Goal: Transaction & Acquisition: Purchase product/service

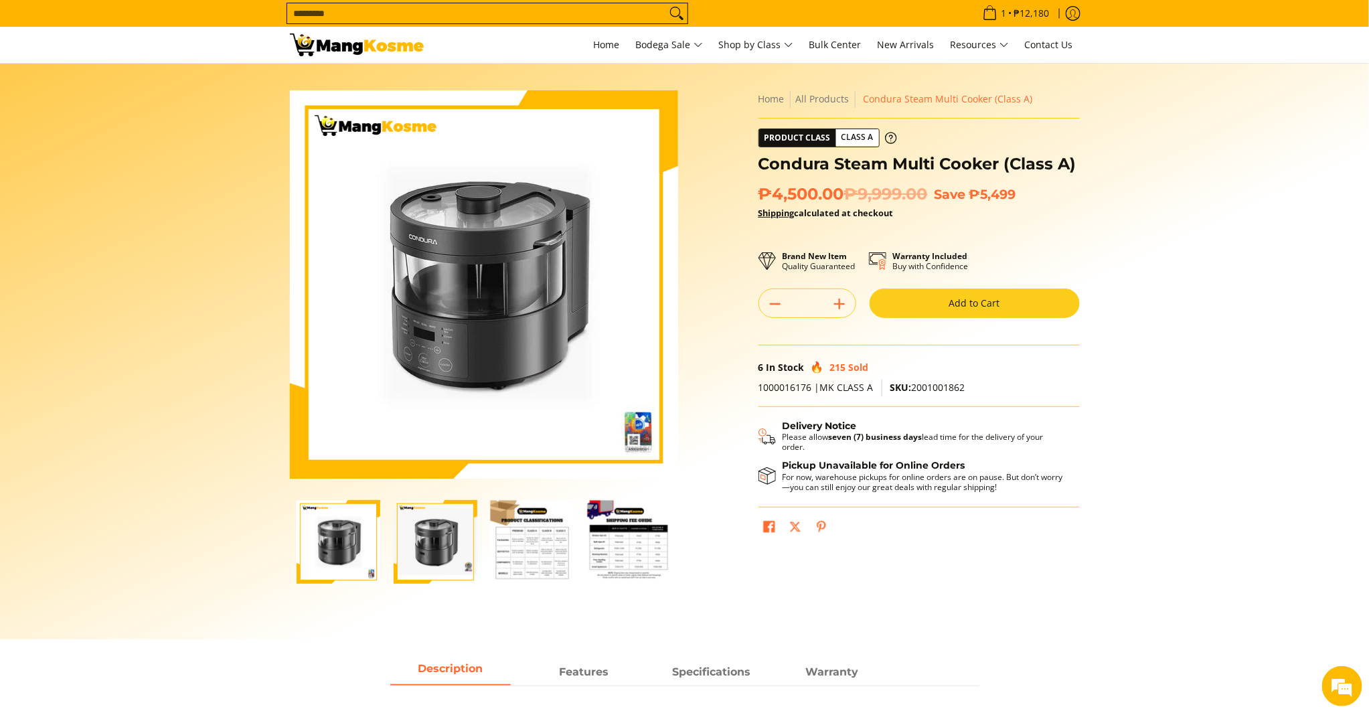
click at [909, 312] on button "Add to Cart" at bounding box center [975, 303] width 210 height 29
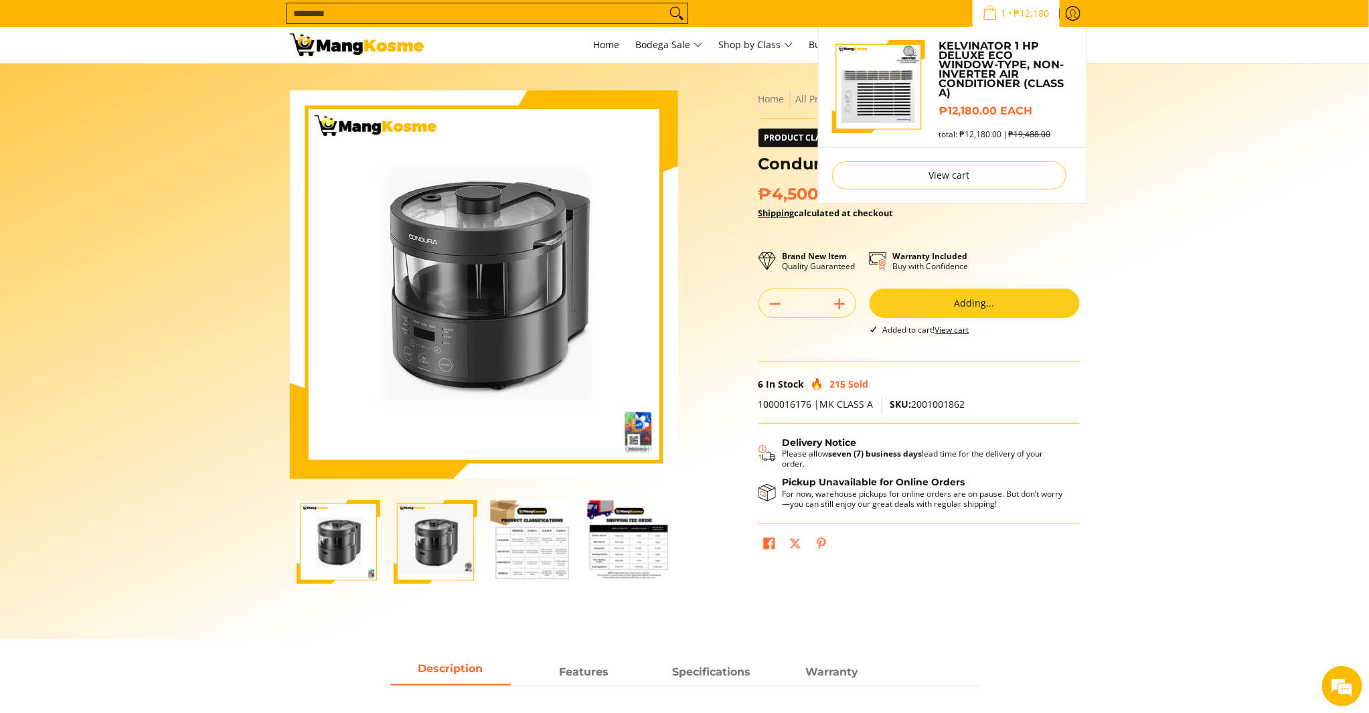
click at [1021, 11] on span "₱12,180" at bounding box center [1033, 13] width 40 height 9
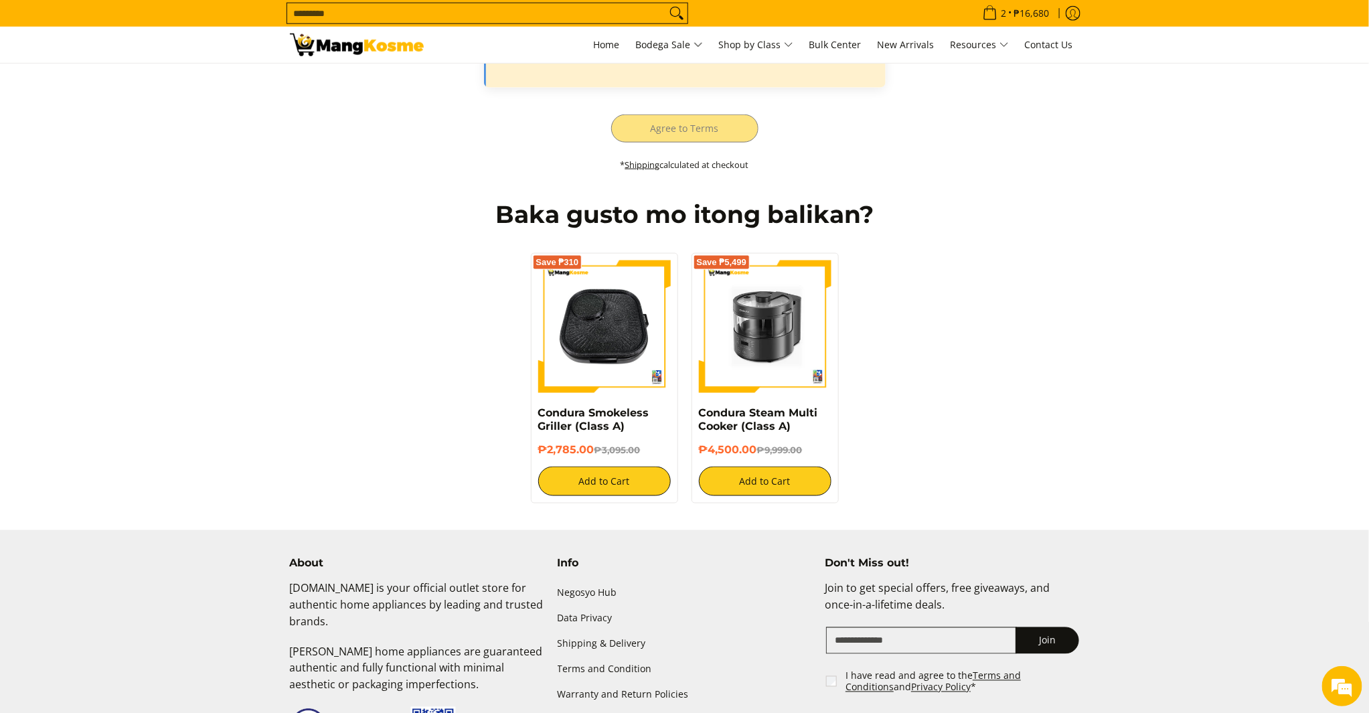
scroll to position [297, 0]
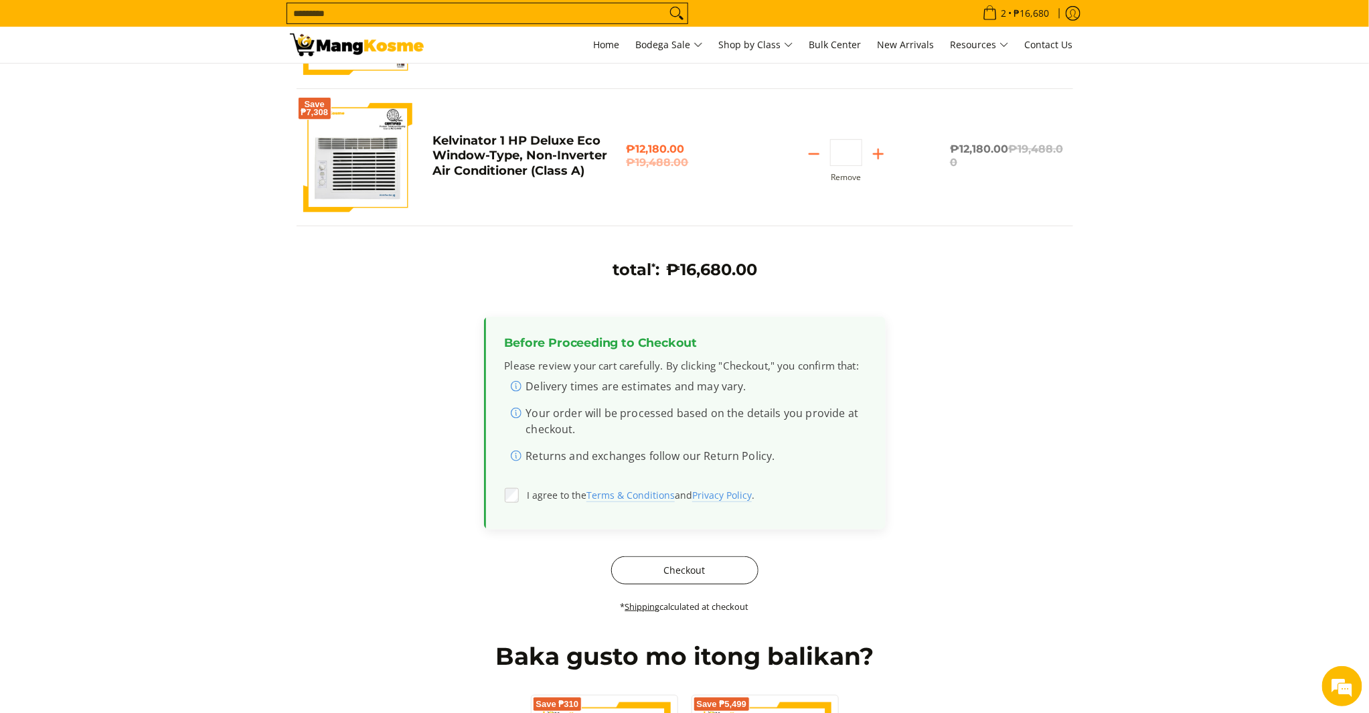
click at [668, 565] on button "Checkout" at bounding box center [684, 570] width 147 height 28
